Goal: Information Seeking & Learning: Find specific fact

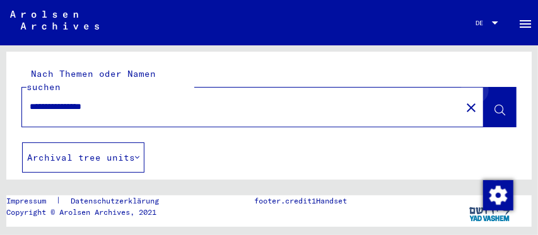
click at [495, 105] on icon at bounding box center [500, 110] width 11 height 11
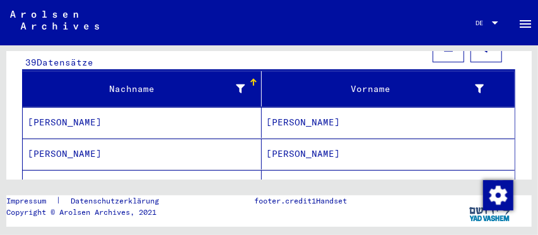
scroll to position [163, 0]
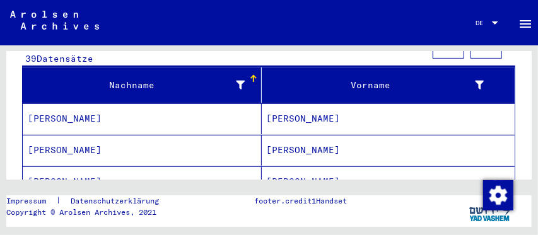
click at [287, 107] on mat-cell "[PERSON_NAME]" at bounding box center [389, 118] width 254 height 31
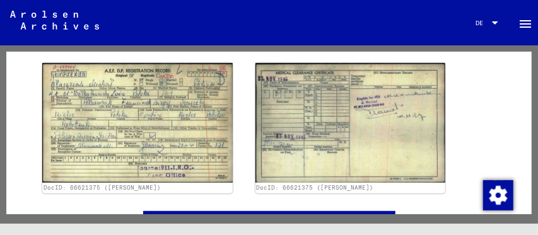
scroll to position [218, 0]
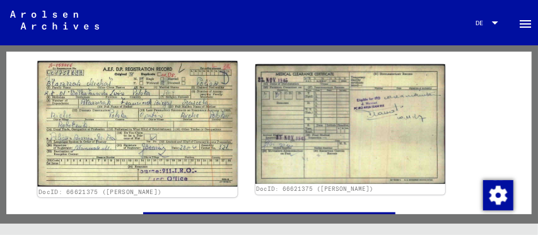
click at [153, 141] on img at bounding box center [137, 124] width 200 height 126
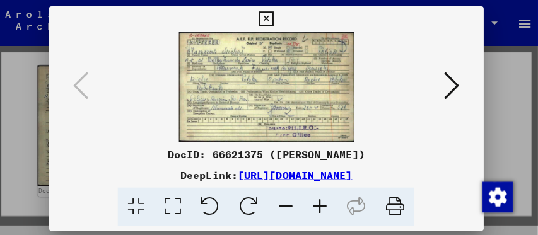
scroll to position [0, 0]
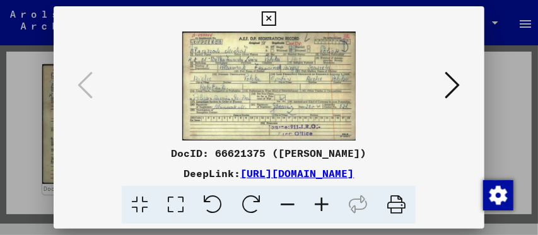
click at [269, 17] on icon at bounding box center [269, 18] width 15 height 15
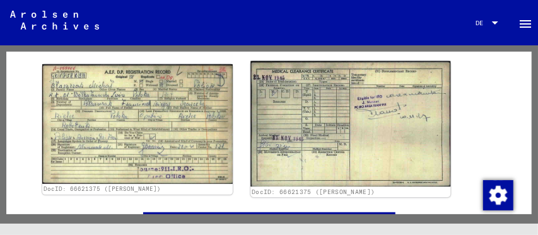
click at [321, 132] on img at bounding box center [350, 124] width 200 height 126
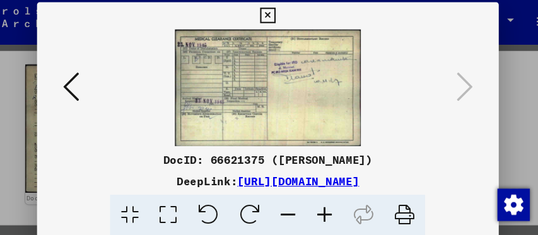
click at [263, 17] on icon at bounding box center [269, 18] width 15 height 15
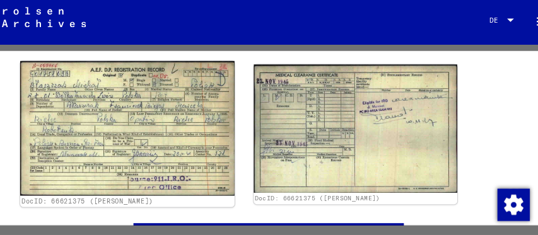
click at [174, 100] on img at bounding box center [137, 124] width 200 height 126
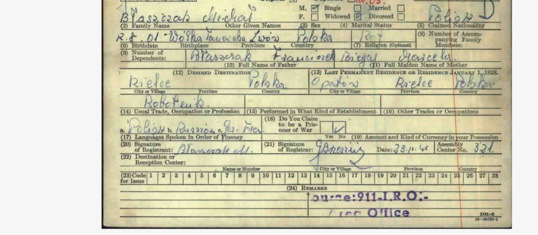
drag, startPoint x: 256, startPoint y: 58, endPoint x: 254, endPoint y: 75, distance: 17.2
click at [254, 75] on img at bounding box center [269, 86] width 344 height 109
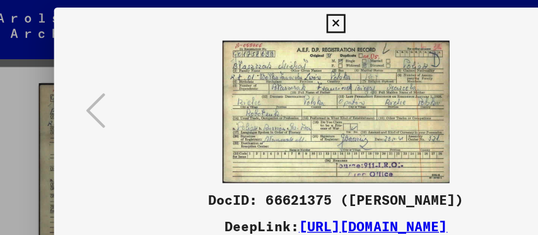
click at [268, 12] on icon at bounding box center [269, 18] width 15 height 15
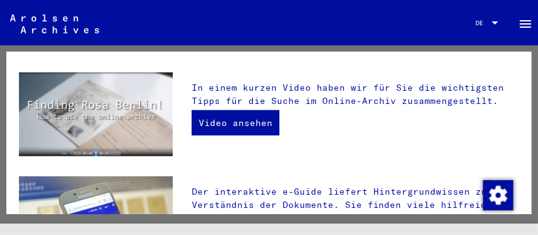
scroll to position [25, 0]
